Goal: Information Seeking & Learning: Understand process/instructions

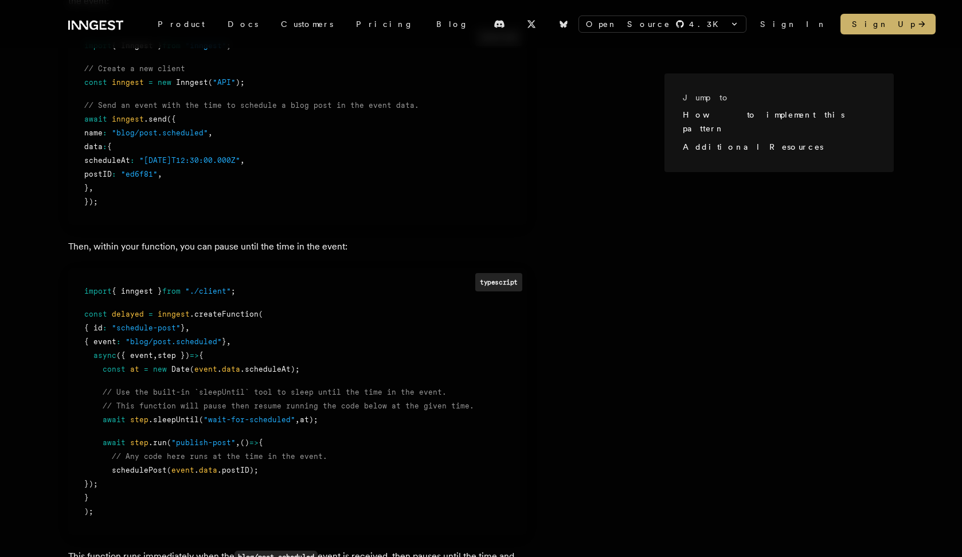
scroll to position [457, 0]
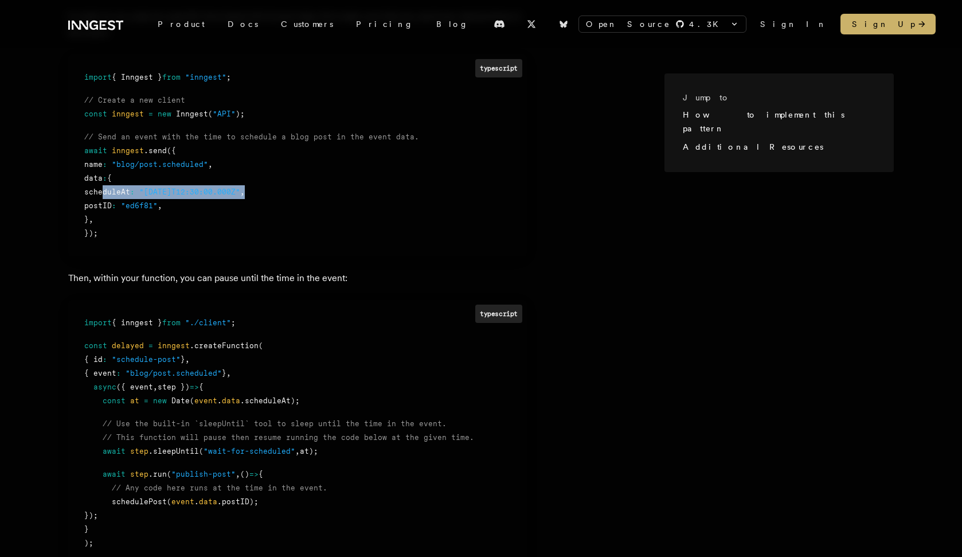
copy div "scheduleAt : "[DATE]T12:30:00.000Z" ,"
drag, startPoint x: 288, startPoint y: 193, endPoint x: 102, endPoint y: 195, distance: 186.4
click at [102, 195] on div "scheduleAt : "[DATE]T12:30:00.000Z" ," at bounding box center [297, 192] width 427 height 14
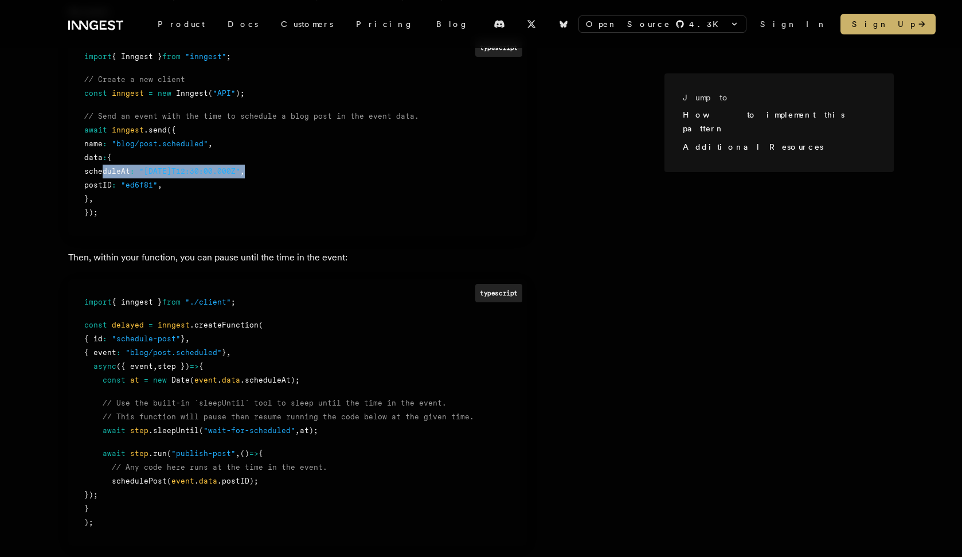
scroll to position [613, 0]
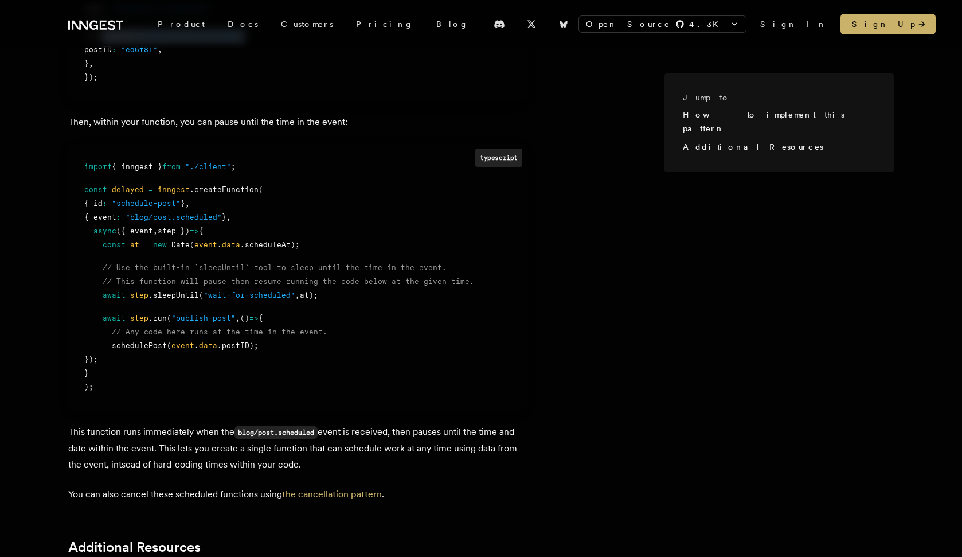
drag, startPoint x: 330, startPoint y: 295, endPoint x: 103, endPoint y: 295, distance: 227.1
click at [103, 295] on div "await step .sleepUntil ( "wait-for-scheduled" , at);" at bounding box center [297, 295] width 427 height 14
copy div "await step .sleepUntil ( "wait-for-scheduled" , at);"
drag, startPoint x: 288, startPoint y: 246, endPoint x: 151, endPoint y: 249, distance: 137.1
click at [151, 249] on div "const at = new Date ( event . data .scheduleAt);" at bounding box center [297, 245] width 427 height 14
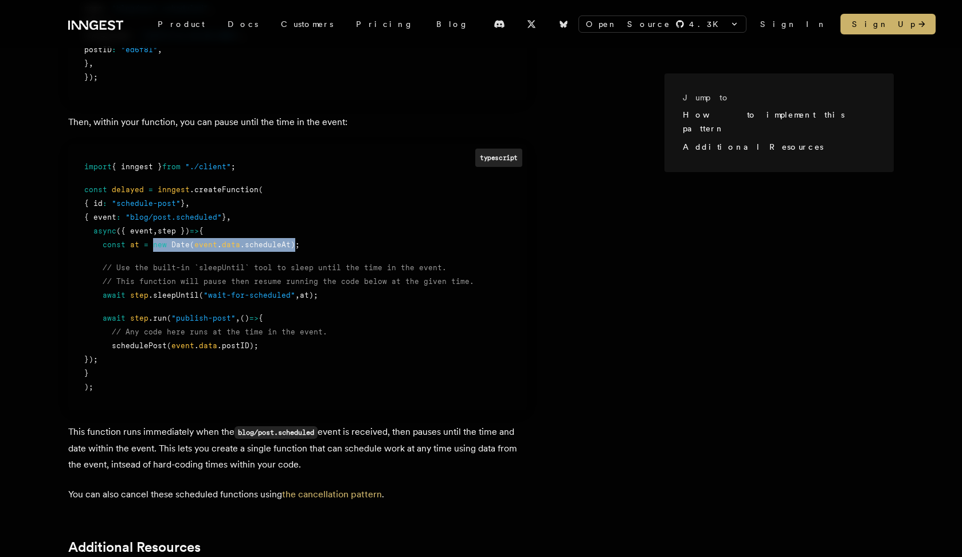
copy div "new Date ( event . data .scheduleAt)"
click at [268, 362] on div "});" at bounding box center [297, 360] width 427 height 14
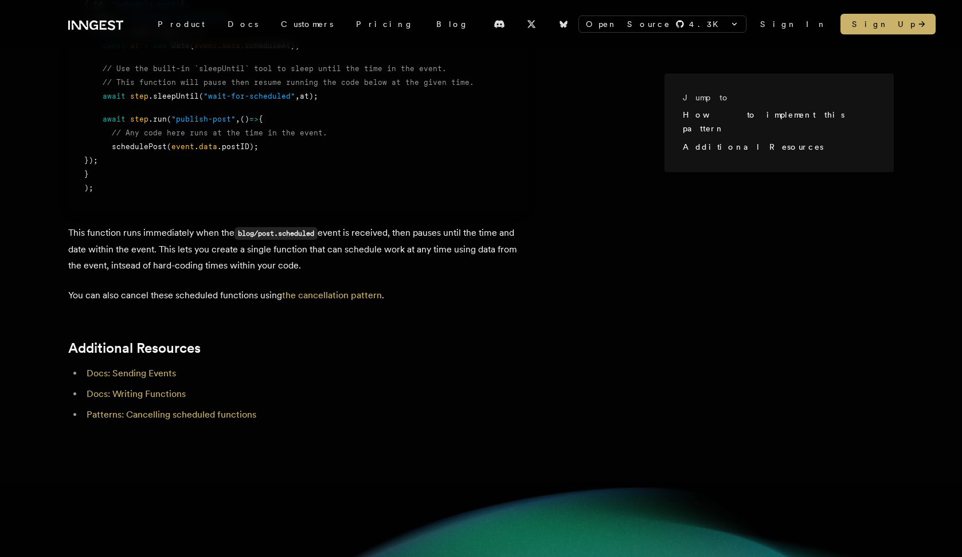
scroll to position [792, 0]
